Goal: Task Accomplishment & Management: Complete application form

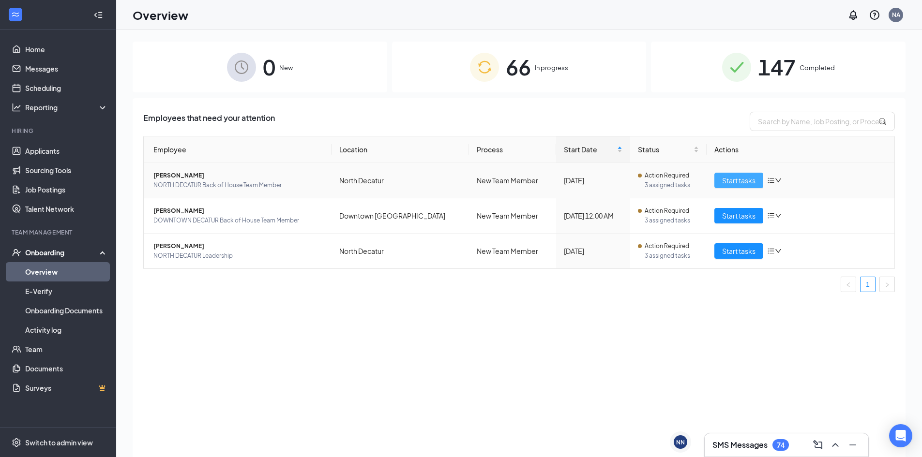
click at [744, 179] on span "Start tasks" at bounding box center [738, 180] width 33 height 11
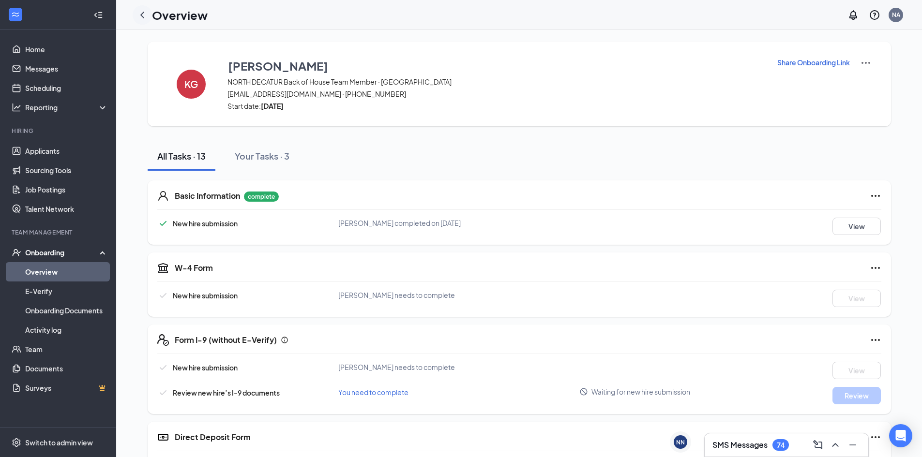
drag, startPoint x: 135, startPoint y: 13, endPoint x: 143, endPoint y: 18, distance: 9.4
click at [135, 13] on div at bounding box center [142, 14] width 19 height 19
click at [143, 18] on icon "ChevronLeft" at bounding box center [142, 15] width 12 height 12
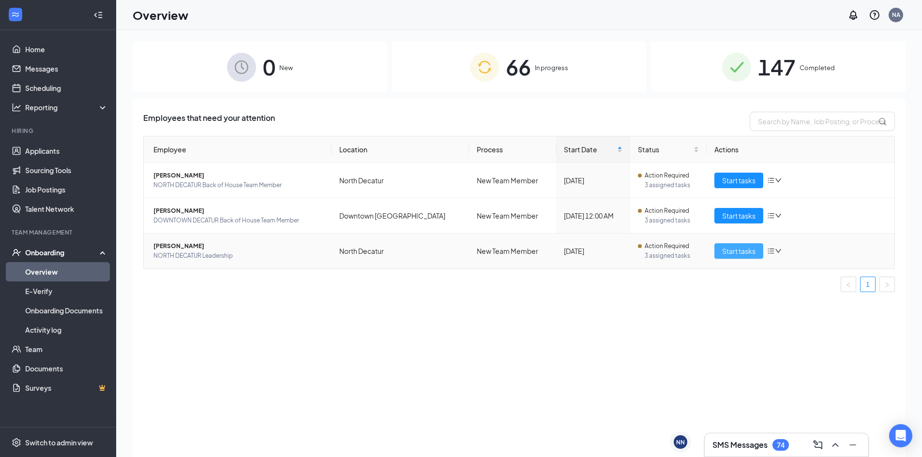
click at [725, 252] on span "Start tasks" at bounding box center [738, 251] width 33 height 11
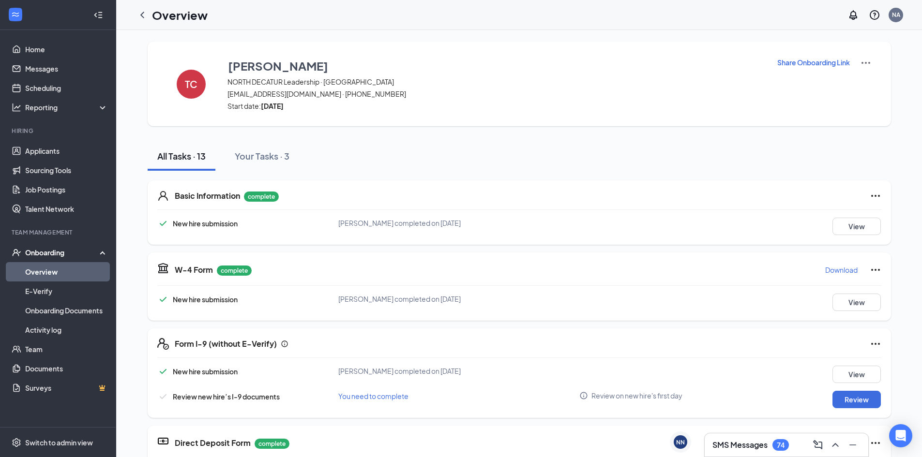
click at [728, 439] on div "SMS Messages 74" at bounding box center [750, 445] width 76 height 12
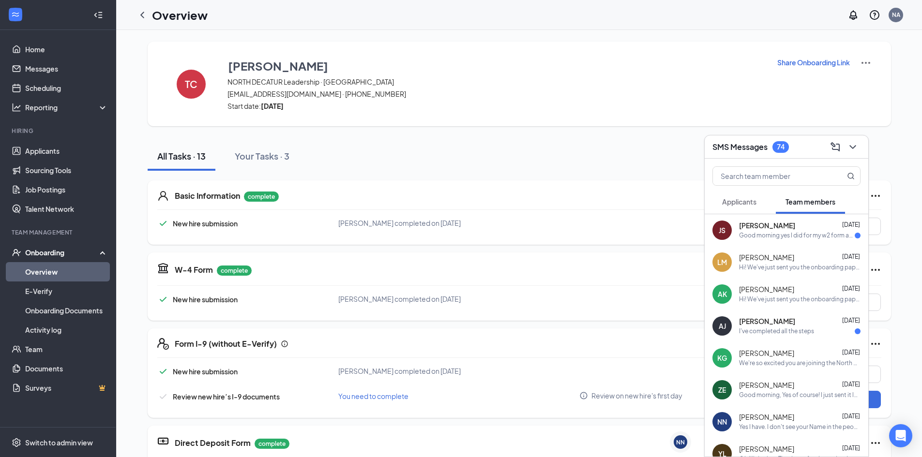
click at [645, 280] on div "W-4 Form complete Download New hire submission [PERSON_NAME] completed on [DATE…" at bounding box center [519, 287] width 743 height 68
click at [749, 110] on span "Start date: [DATE]" at bounding box center [495, 106] width 537 height 10
click at [854, 149] on icon "ChevronDown" at bounding box center [853, 147] width 12 height 12
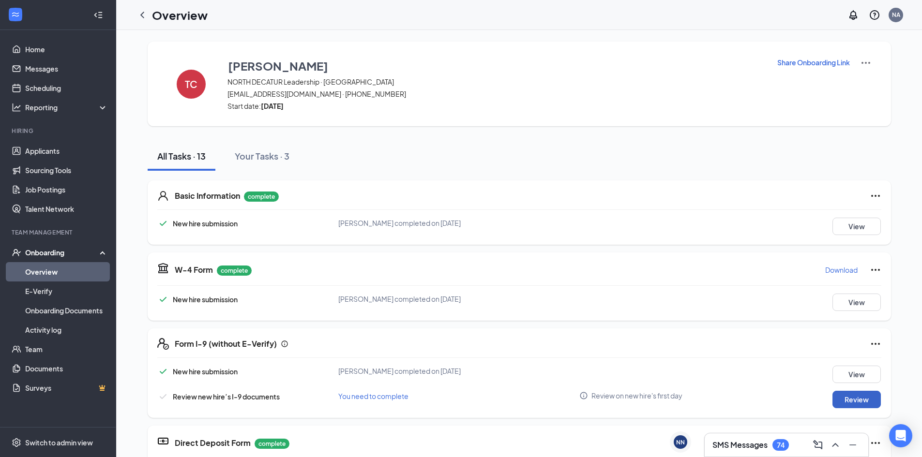
click at [853, 395] on button "Review" at bounding box center [856, 399] width 48 height 17
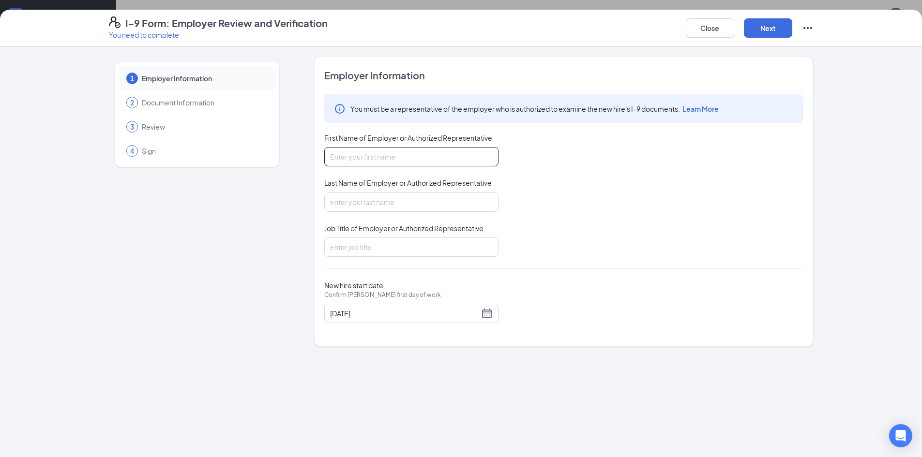
click at [374, 148] on input "First Name of Employer or Authorized Representative" at bounding box center [411, 156] width 174 height 19
type input "nasteha"
click at [369, 205] on input "Last Name of Employer or Authorized Representative" at bounding box center [411, 202] width 174 height 19
type input "ali"
click at [382, 250] on input "Job Title of Employer or Authorized Representative" at bounding box center [411, 247] width 174 height 19
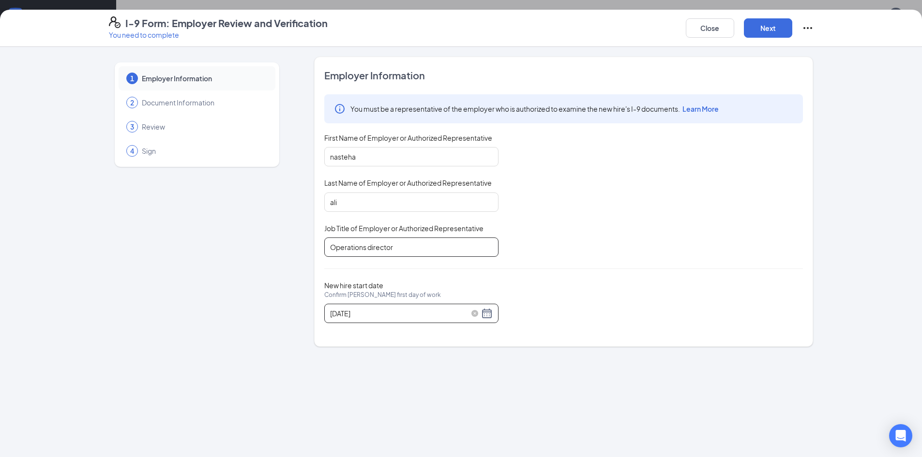
type input "Operations director"
click at [484, 317] on div "[DATE]" at bounding box center [411, 314] width 163 height 12
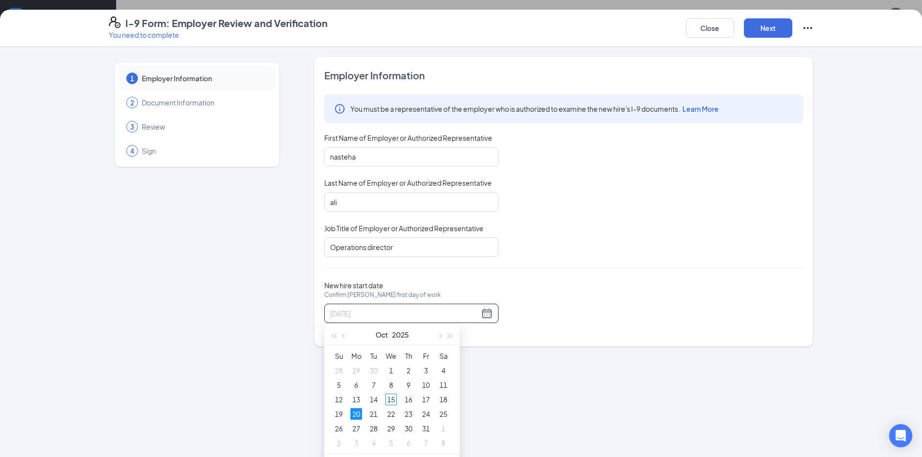
type input "[DATE]"
click at [354, 411] on div "20" at bounding box center [356, 414] width 12 height 12
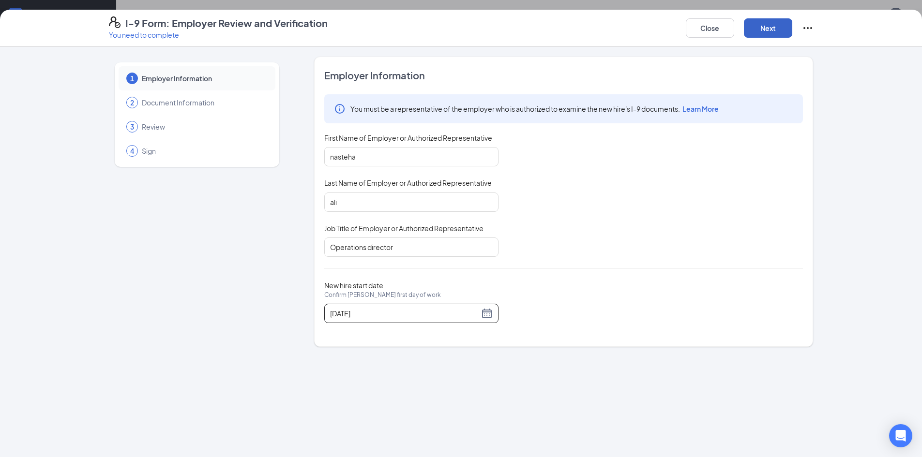
click at [759, 28] on button "Next" at bounding box center [768, 27] width 48 height 19
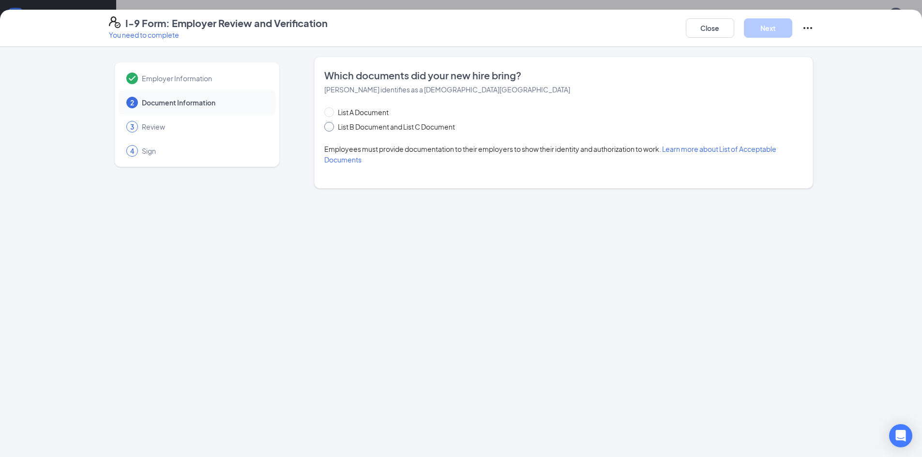
click at [342, 124] on span "List B Document and List C Document" at bounding box center [396, 126] width 125 height 11
click at [331, 124] on input "List B Document and List C Document" at bounding box center [327, 125] width 7 height 7
radio input "true"
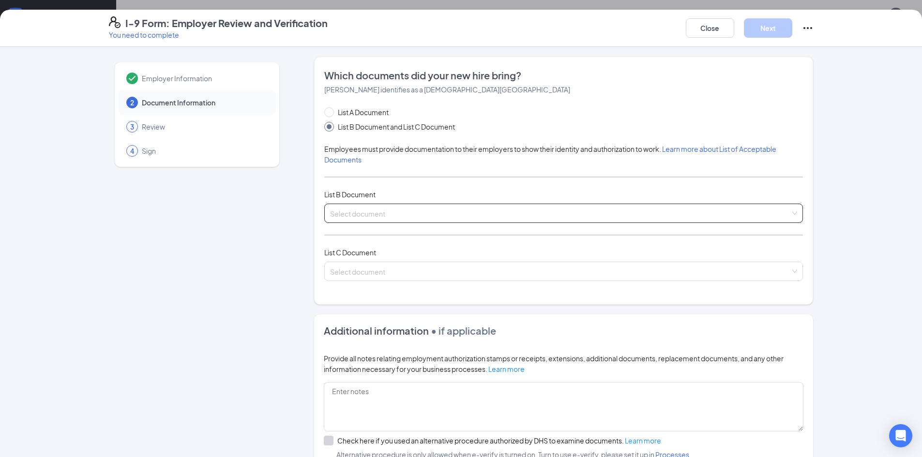
click at [349, 218] on input "search" at bounding box center [560, 211] width 460 height 15
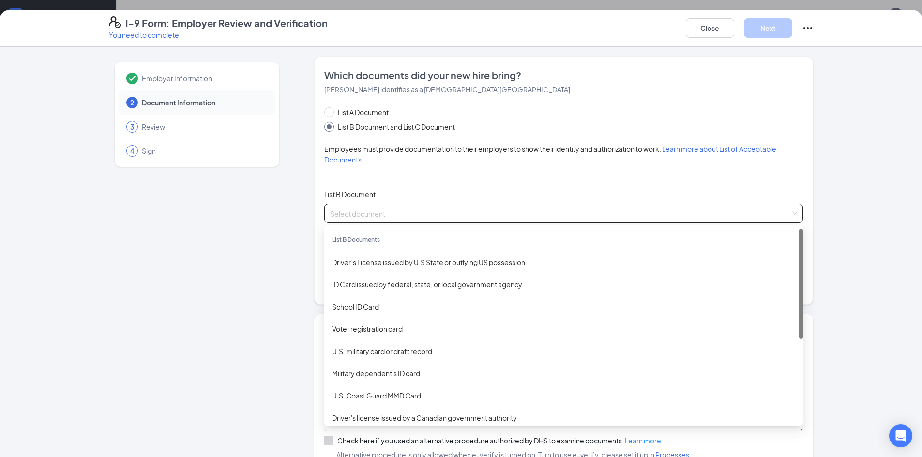
click at [349, 218] on input "search" at bounding box center [560, 211] width 460 height 15
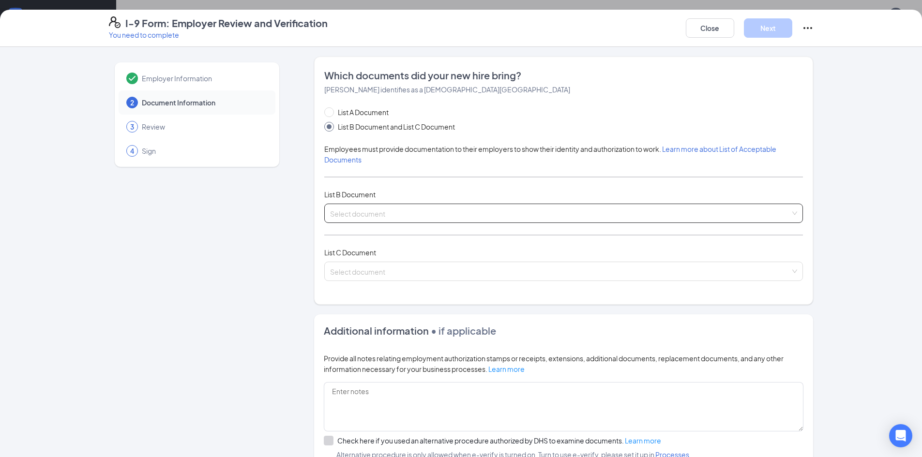
click at [349, 218] on input "search" at bounding box center [560, 211] width 460 height 15
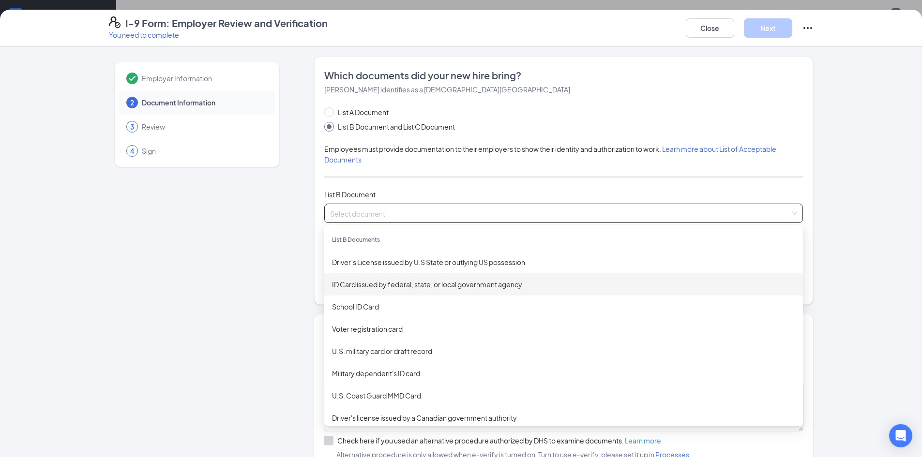
click at [165, 245] on div "Employer Information 2 Document Information 3 Review 4 Sign" at bounding box center [197, 309] width 176 height 505
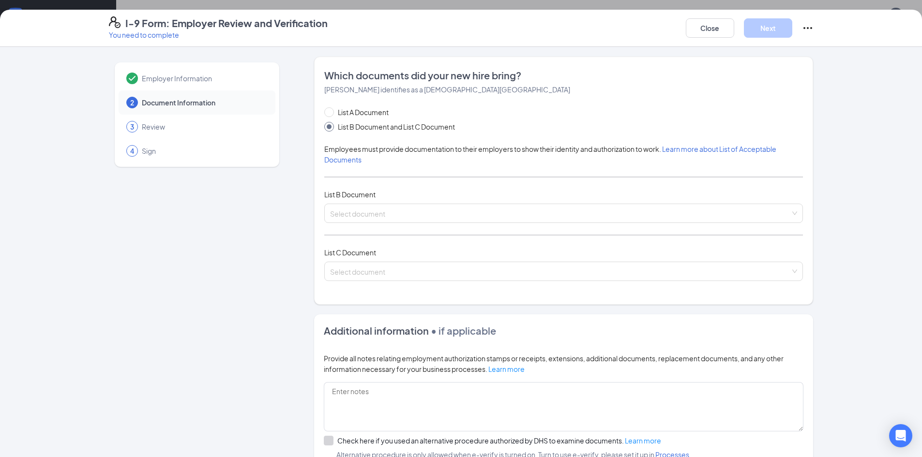
click at [348, 282] on div "List C Document Select document" at bounding box center [563, 269] width 478 height 45
click at [346, 274] on input "search" at bounding box center [560, 269] width 460 height 15
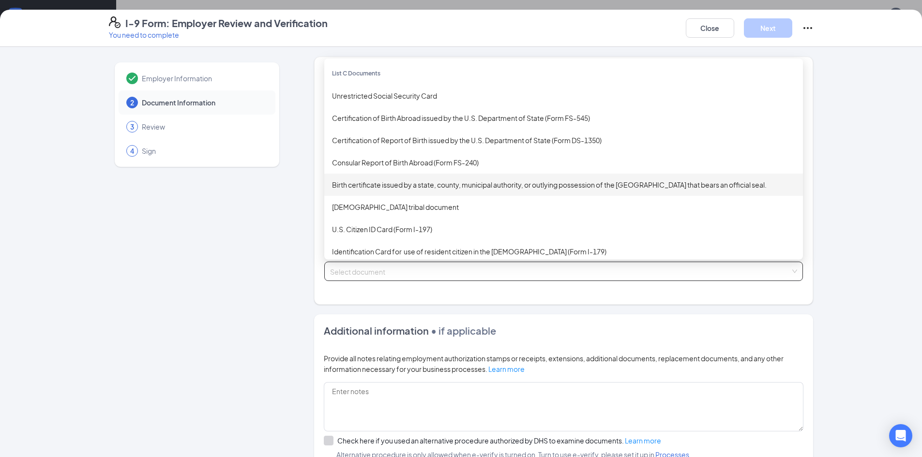
click at [413, 191] on div "Birth certificate issued by a state, county, municipal authority, or outlying p…" at bounding box center [563, 185] width 478 height 22
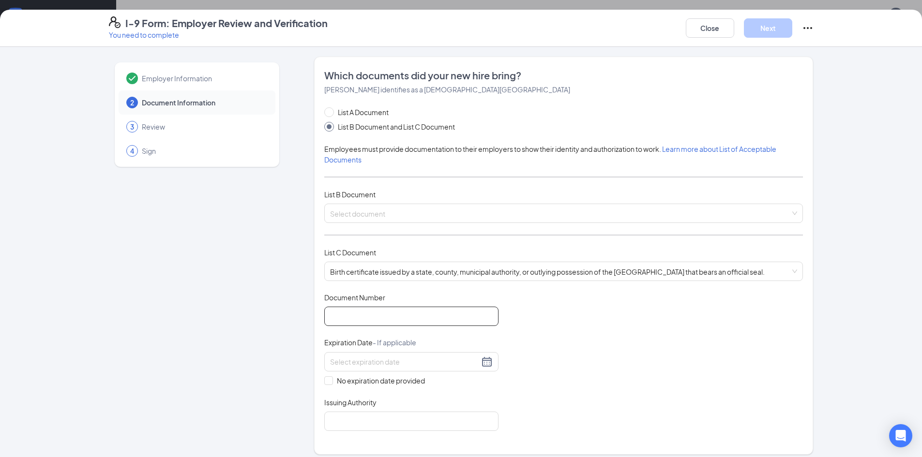
click at [398, 315] on input "Document Number" at bounding box center [411, 316] width 174 height 19
click at [380, 318] on input "Document Number" at bounding box center [411, 316] width 174 height 19
click at [366, 320] on input "117-1" at bounding box center [411, 316] width 174 height 19
type input "117-198--055-00455"
click at [358, 364] on input at bounding box center [404, 362] width 149 height 11
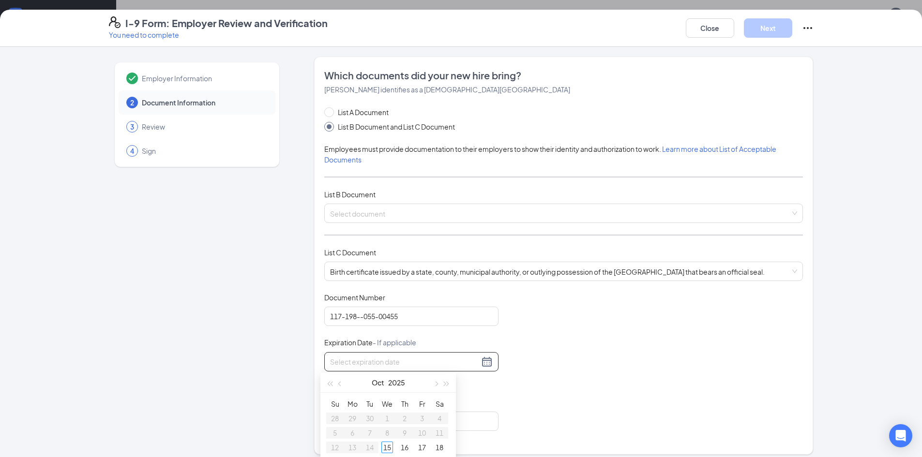
click at [504, 390] on div "Document Title Birth certificate issued by a state, county, municipal authority…" at bounding box center [563, 362] width 478 height 138
click at [333, 378] on span "No expiration date provided" at bounding box center [381, 380] width 96 height 11
click at [331, 378] on input "No expiration date provided" at bounding box center [327, 379] width 7 height 7
checkbox input "true"
click at [342, 424] on input "Issuing Authority" at bounding box center [411, 423] width 174 height 19
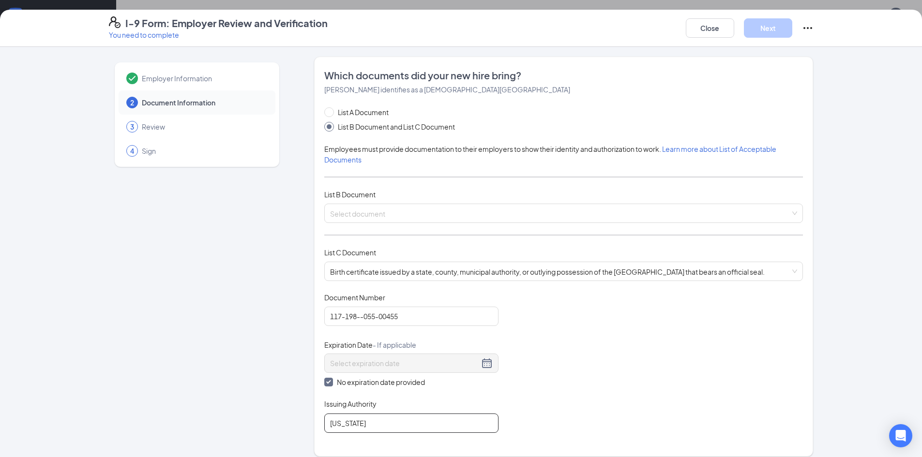
type input "[US_STATE]"
click at [616, 345] on div "Document Title Birth certificate issued by a state, county, municipal authority…" at bounding box center [563, 363] width 478 height 140
click at [408, 217] on input "search" at bounding box center [560, 211] width 460 height 15
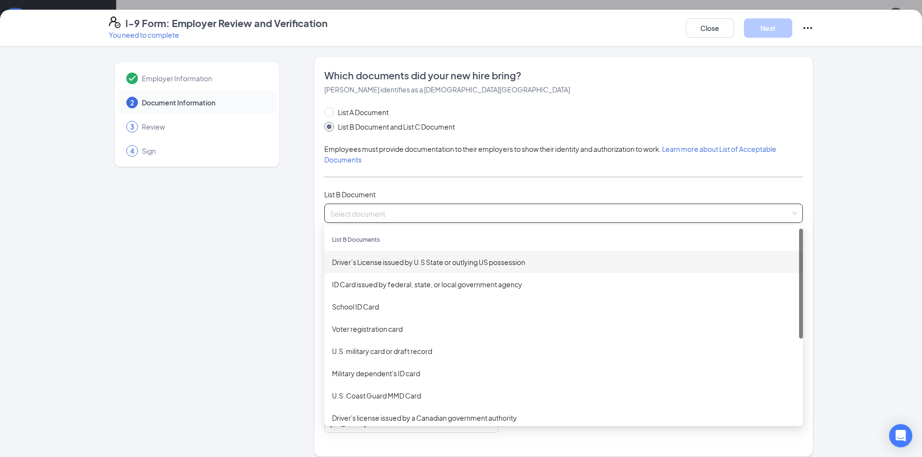
click at [412, 264] on div "Driver’s License issued by U.S State or outlying US possession" at bounding box center [563, 262] width 463 height 11
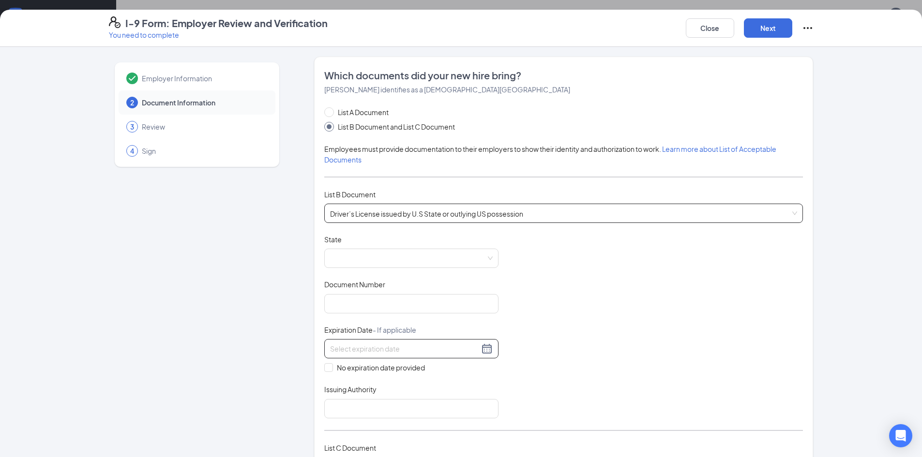
click at [357, 350] on input at bounding box center [404, 348] width 149 height 11
click at [409, 420] on div "10" at bounding box center [405, 421] width 12 height 12
click at [398, 257] on span at bounding box center [411, 258] width 163 height 18
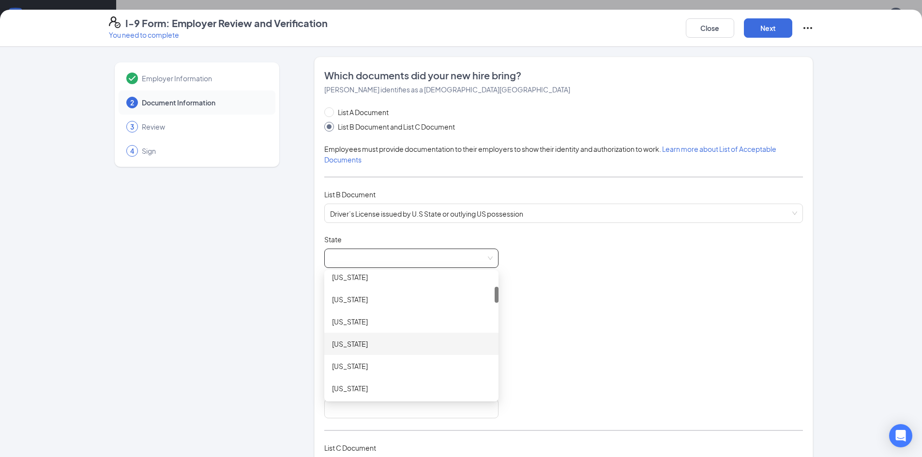
scroll to position [145, 0]
click at [365, 383] on div "[US_STATE]" at bounding box center [411, 384] width 159 height 11
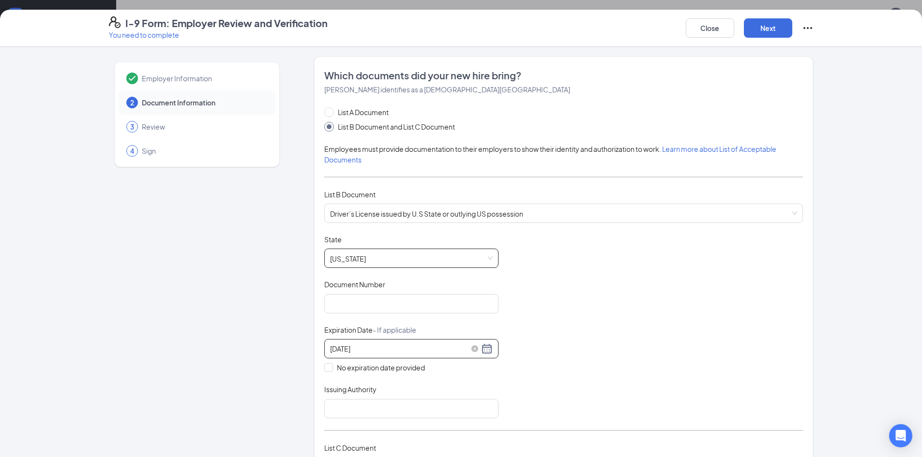
click at [375, 346] on input "[DATE]" at bounding box center [404, 348] width 149 height 11
click at [590, 378] on div "Document Title Driver’s License issued by U.S State or outlying US possession S…" at bounding box center [563, 327] width 478 height 184
click at [386, 345] on input "[DATE]" at bounding box center [404, 348] width 149 height 11
click at [334, 432] on div "10" at bounding box center [335, 435] width 12 height 12
type input "[DATE]"
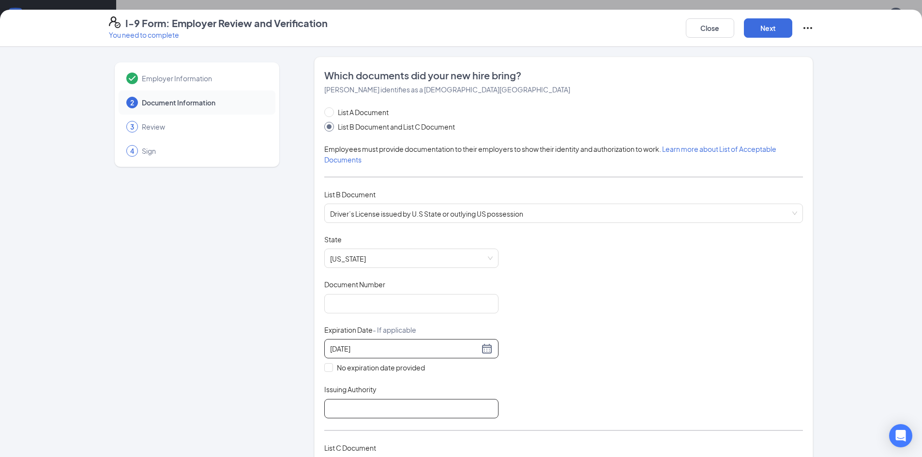
click at [411, 417] on input "Issuing Authority" at bounding box center [411, 408] width 174 height 19
type input "[US_STATE]"
click at [396, 306] on input "Document Number" at bounding box center [411, 303] width 174 height 19
paste input "Ͳͷͻ͹͸ͷͲͷͶ"
type input "Ͳͷͻ͹͸ͷͲͷͶ"
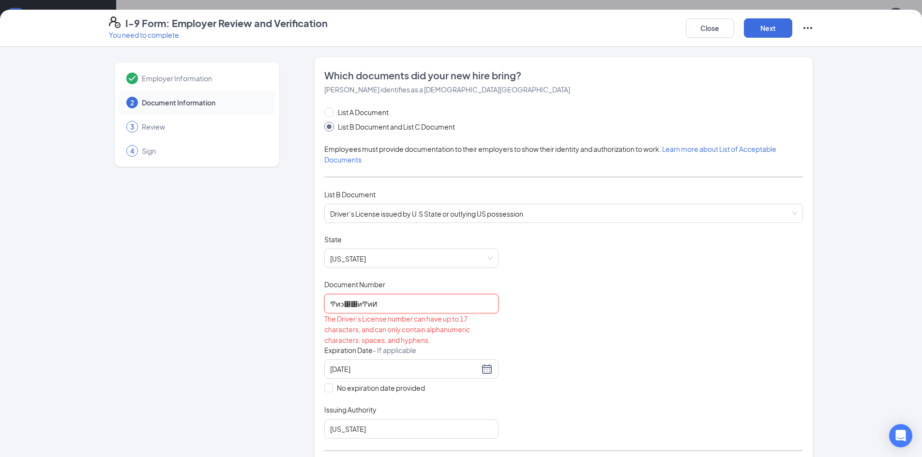
scroll to position [97, 0]
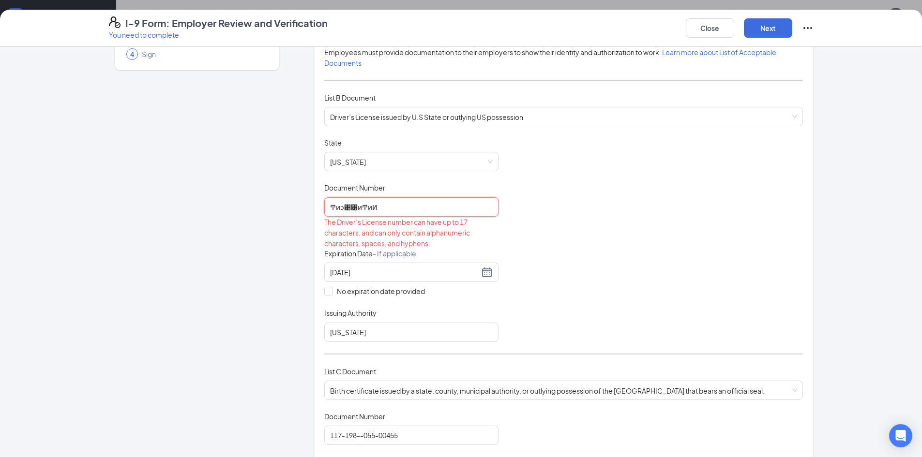
drag, startPoint x: 399, startPoint y: 213, endPoint x: 236, endPoint y: 209, distance: 163.1
click at [236, 209] on div "Employer Information 2 Document Information 3 Review 4 Sign Which documents did…" at bounding box center [461, 396] width 704 height 873
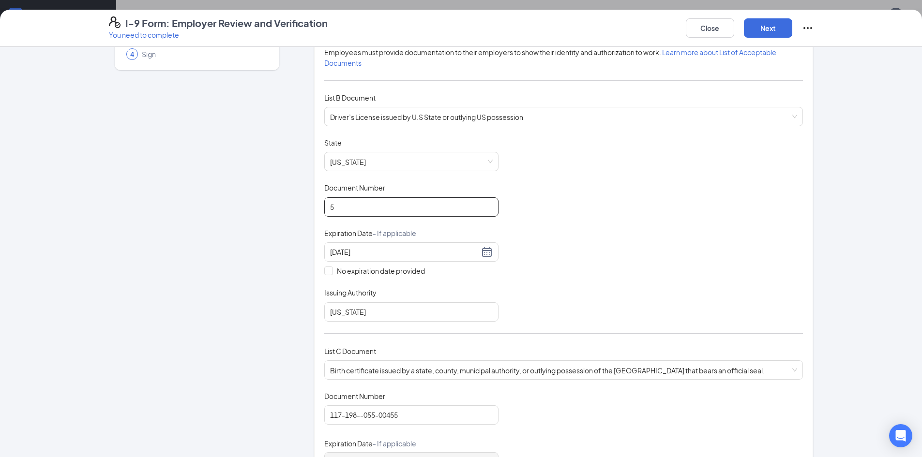
type input "5"
type input "059765054"
click at [768, 206] on div "Document Title Driver’s License issued by U.S State or outlying US possession S…" at bounding box center [563, 230] width 478 height 184
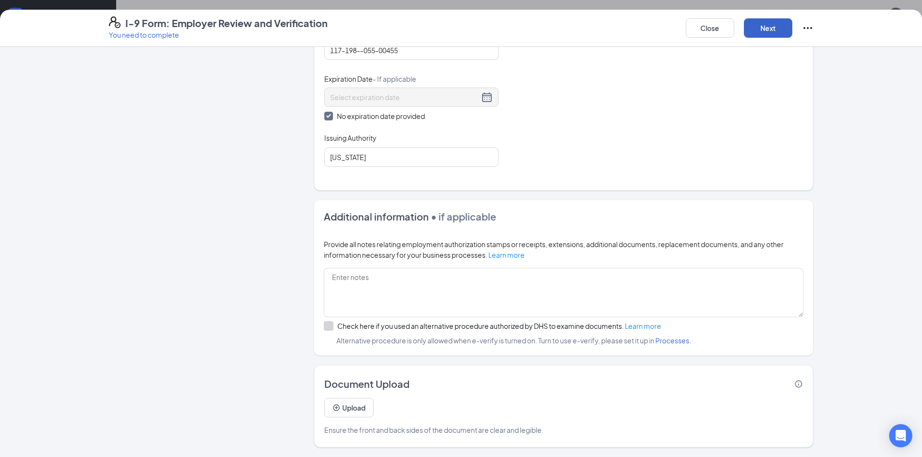
click at [769, 28] on button "Next" at bounding box center [768, 27] width 48 height 19
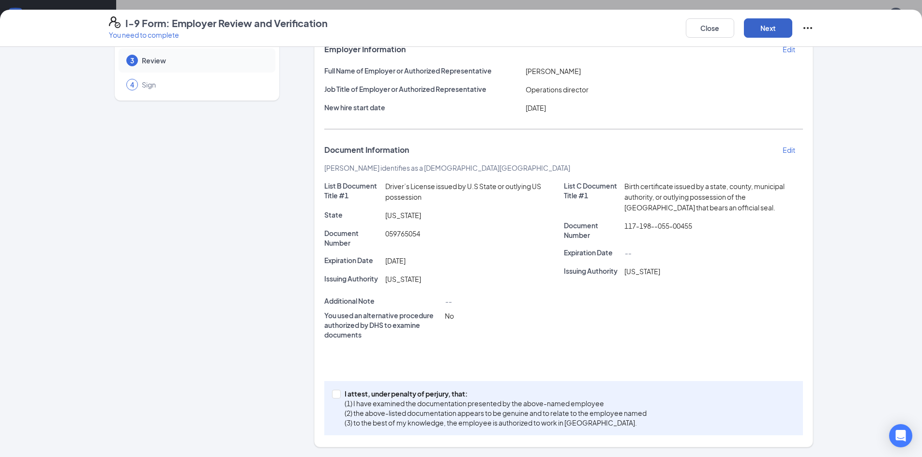
click at [758, 31] on button "Next" at bounding box center [768, 27] width 48 height 19
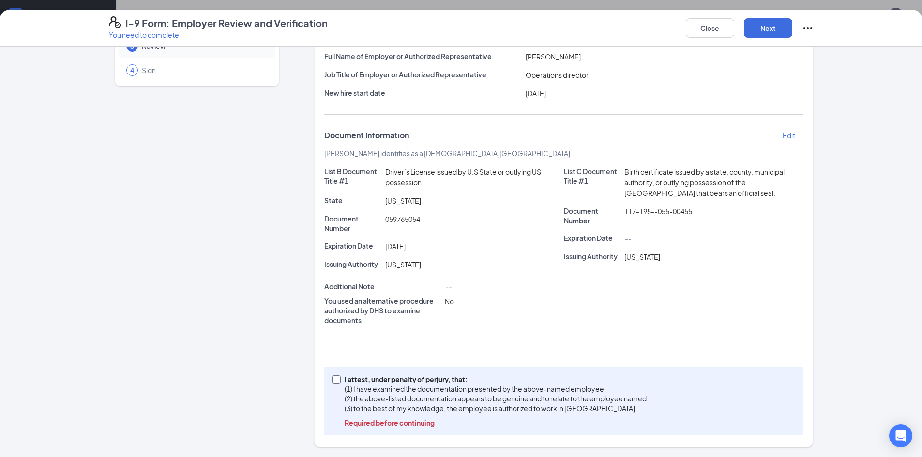
click at [341, 378] on span "I attest, under penalty of [PERSON_NAME], that: (1) I have examined the documen…" at bounding box center [496, 400] width 310 height 53
click at [337, 378] on input "I attest, under penalty of [PERSON_NAME], that: (1) I have examined the documen…" at bounding box center [335, 378] width 7 height 7
checkbox input "true"
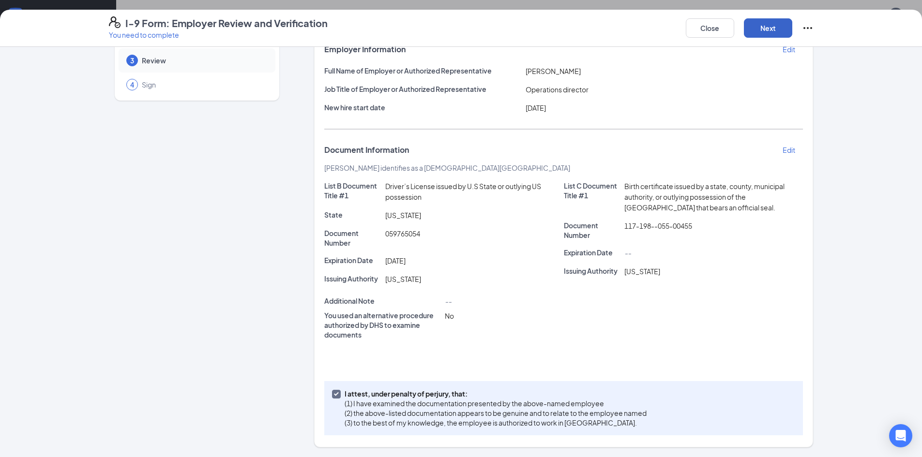
click at [768, 28] on button "Next" at bounding box center [768, 27] width 48 height 19
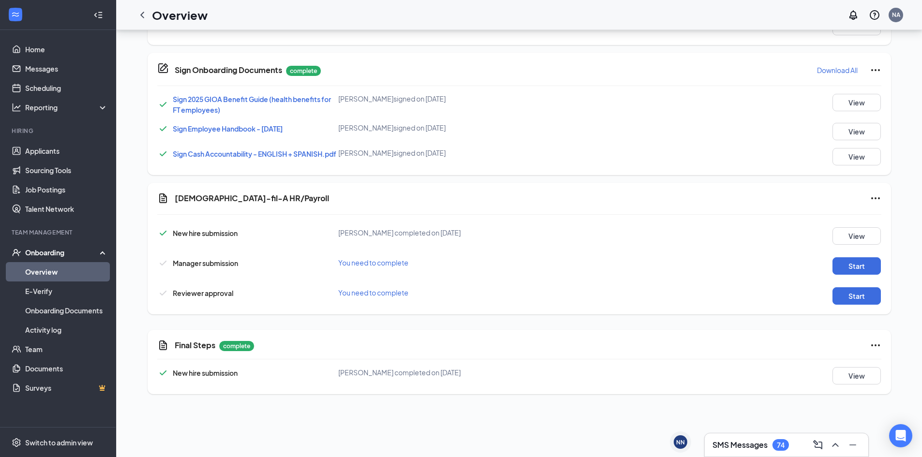
scroll to position [485, 0]
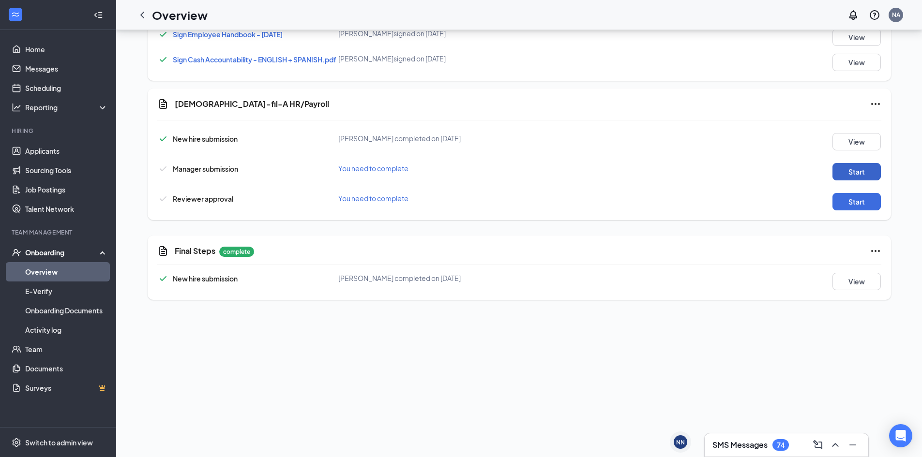
click at [840, 171] on button "Start" at bounding box center [856, 171] width 48 height 17
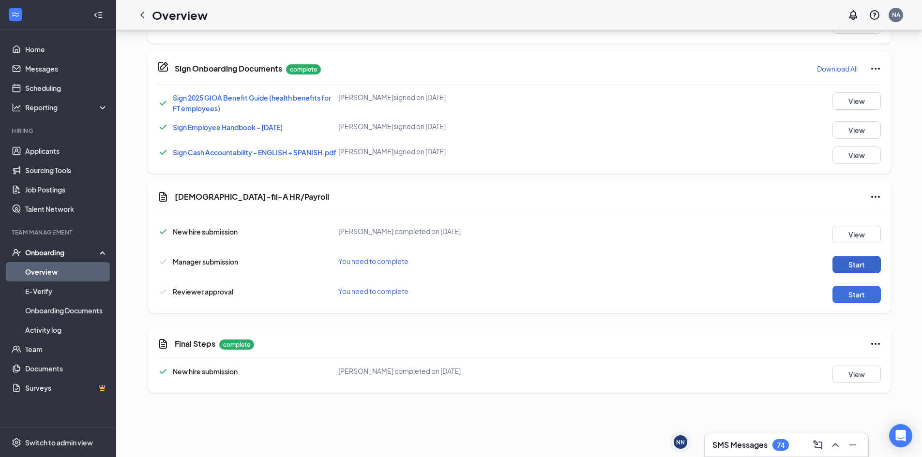
scroll to position [392, 0]
click at [850, 298] on button "Start" at bounding box center [856, 294] width 48 height 17
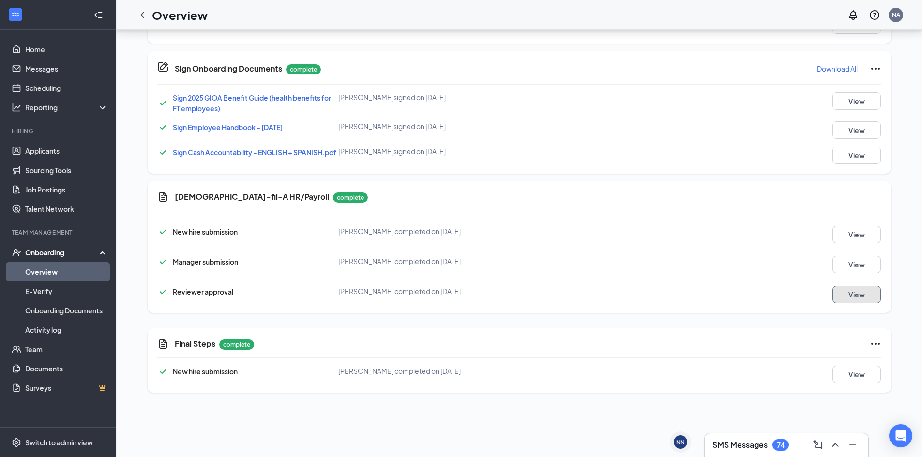
scroll to position [0, 0]
